Goal: Information Seeking & Learning: Learn about a topic

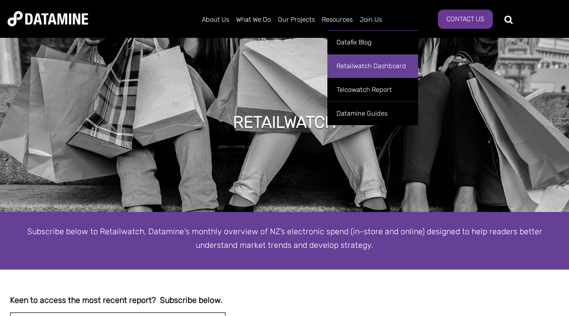
click at [358, 59] on link "Retailwatch Dashboard" at bounding box center [372, 66] width 91 height 24
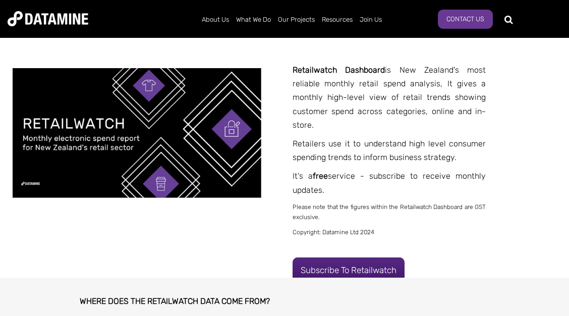
scroll to position [218, 0]
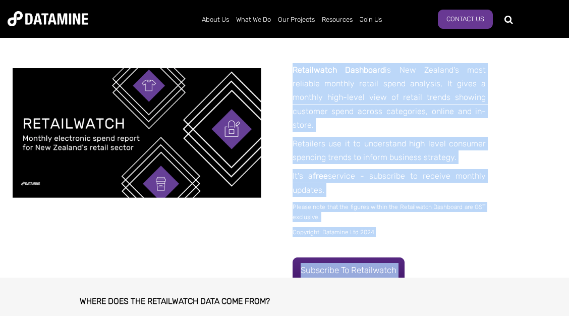
drag, startPoint x: 294, startPoint y: 71, endPoint x: 293, endPoint y: 64, distance: 6.6
click at [293, 64] on div "**********" at bounding box center [284, 157] width 569 height 239
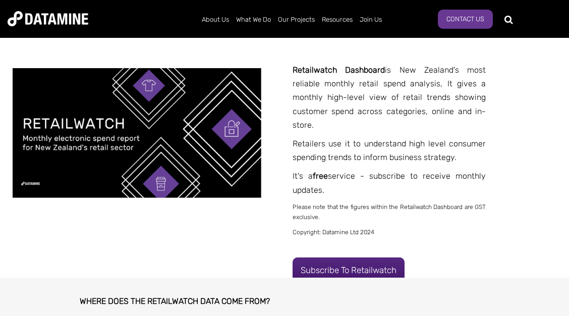
click at [295, 66] on strong "Retailwatch Dashboard" at bounding box center [338, 70] width 92 height 10
drag, startPoint x: 293, startPoint y: 71, endPoint x: 457, endPoint y: 186, distance: 200.1
click at [457, 186] on span "Retailwatch Dashboard is New Zealand's most reliable monthly retail spend analy…" at bounding box center [389, 150] width 194 height 174
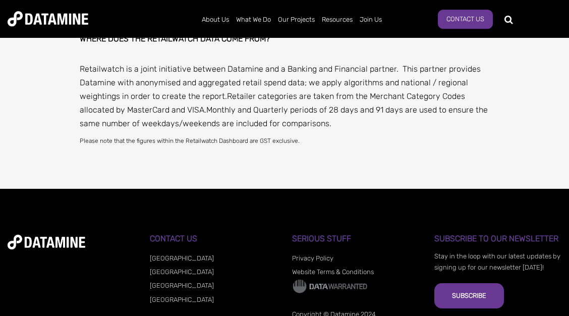
scroll to position [435, 0]
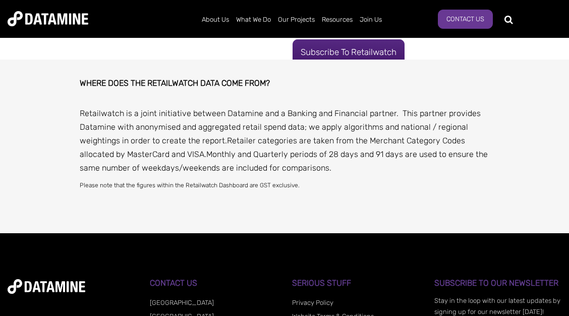
click at [122, 135] on p "Retailwatch is a joint initiative between Datamine and a Banking and Financial …" at bounding box center [284, 140] width 409 height 69
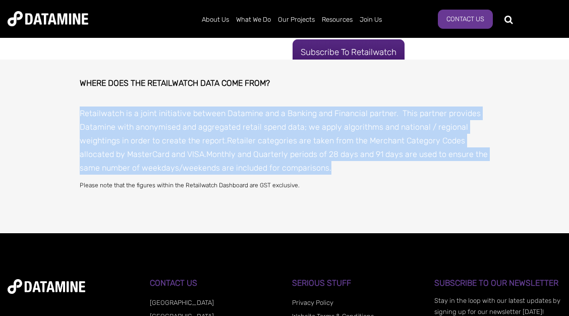
drag, startPoint x: 81, startPoint y: 113, endPoint x: 354, endPoint y: 170, distance: 279.0
click at [354, 170] on p "Retailwatch is a joint initiative between Datamine and a Banking and Financial …" at bounding box center [284, 140] width 409 height 69
copy p "Retailwatch is a joint initiative between Datamine and a Banking and Financial …"
